Goal: Information Seeking & Learning: Learn about a topic

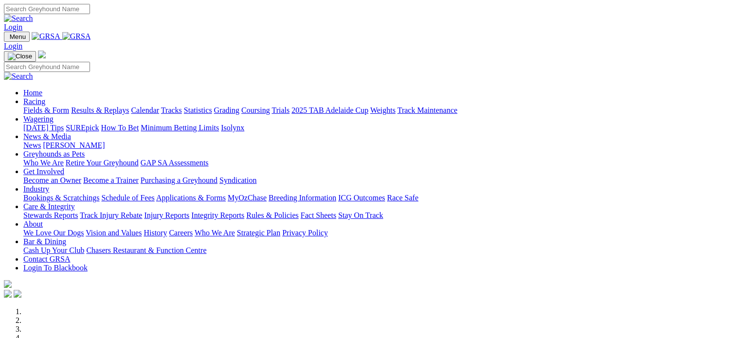
click at [22, 23] on link "Login" at bounding box center [13, 27] width 18 height 8
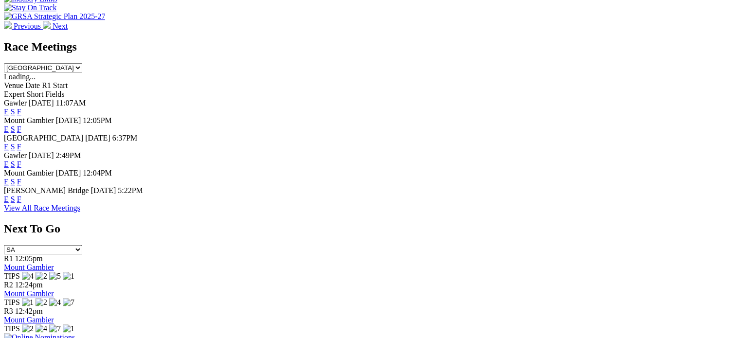
scroll to position [438, 0]
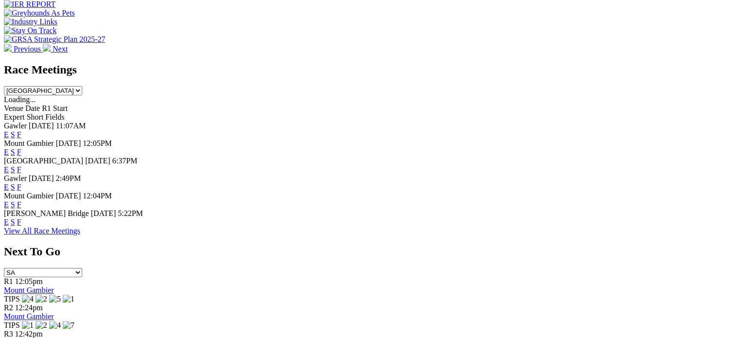
click at [21, 218] on link "F" at bounding box center [19, 222] width 4 height 8
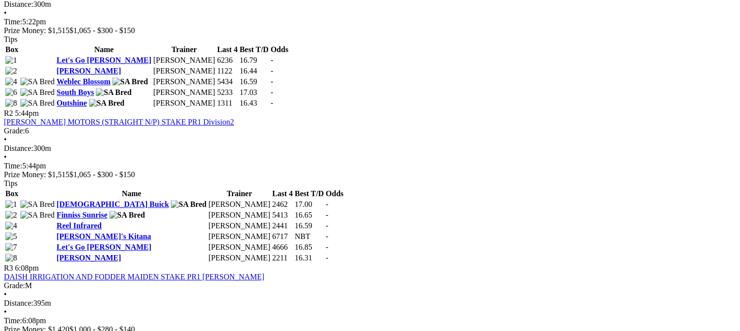
scroll to position [633, 0]
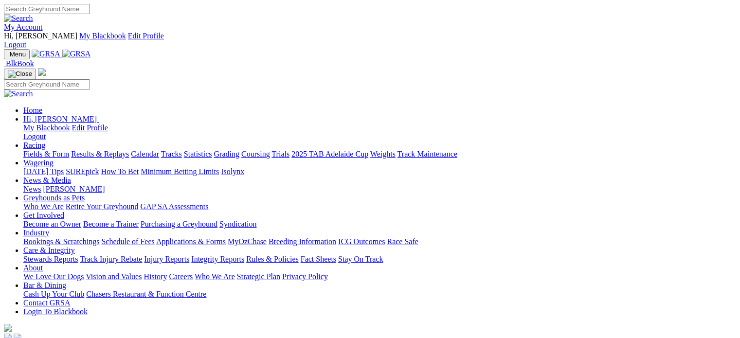
scroll to position [438, 0]
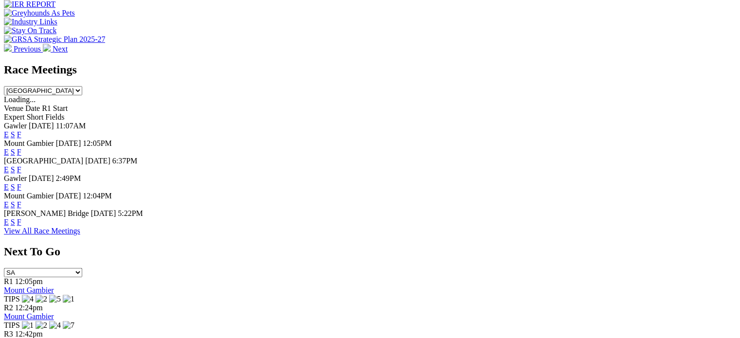
click at [9, 218] on link "E" at bounding box center [6, 222] width 5 height 8
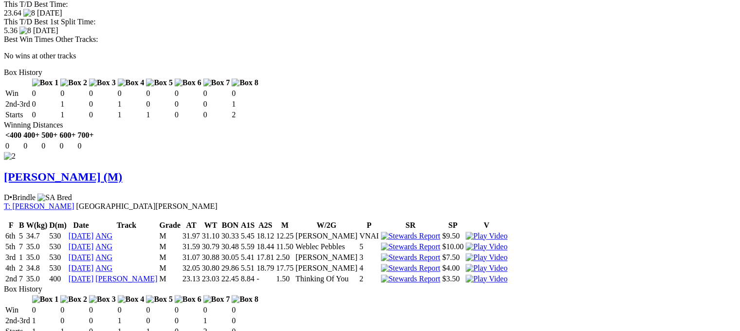
scroll to position [1071, 0]
